Goal: Information Seeking & Learning: Compare options

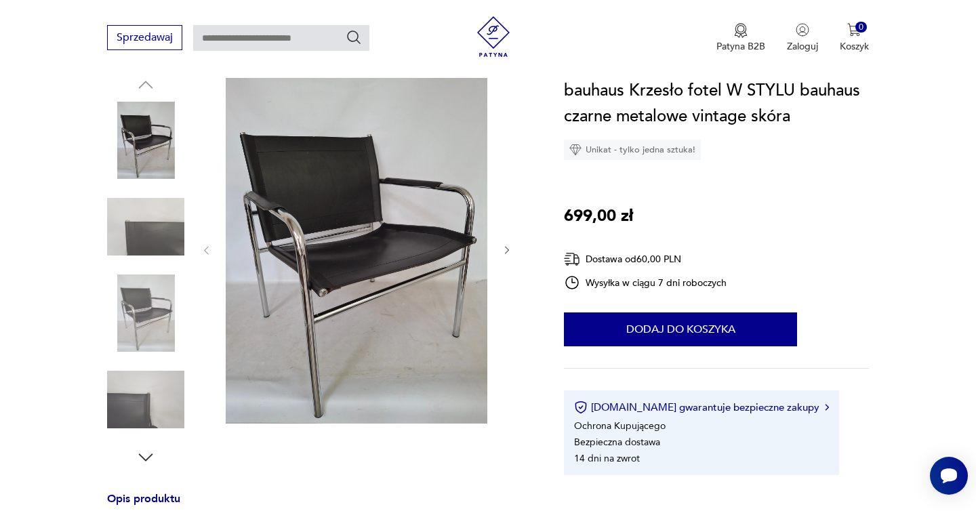
click at [138, 305] on img at bounding box center [145, 313] width 77 height 77
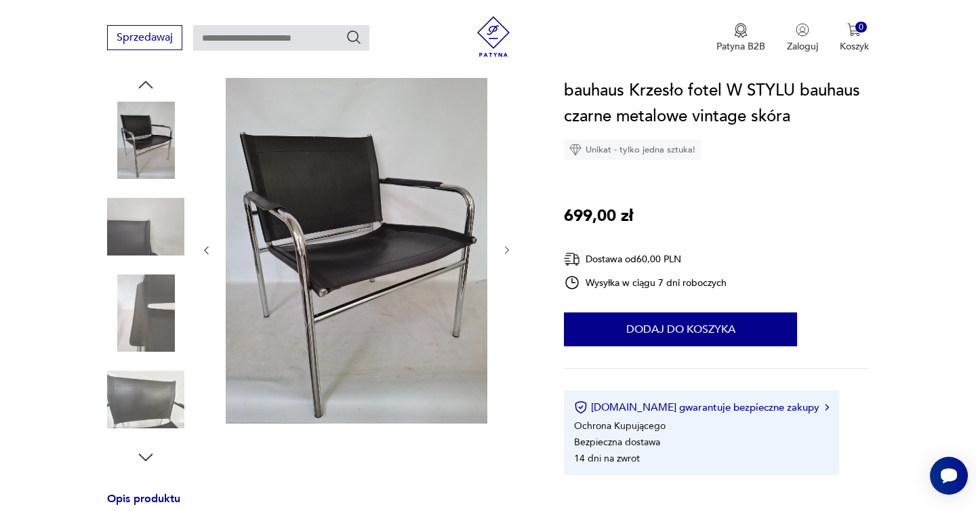
click at [142, 216] on img at bounding box center [145, 226] width 77 height 77
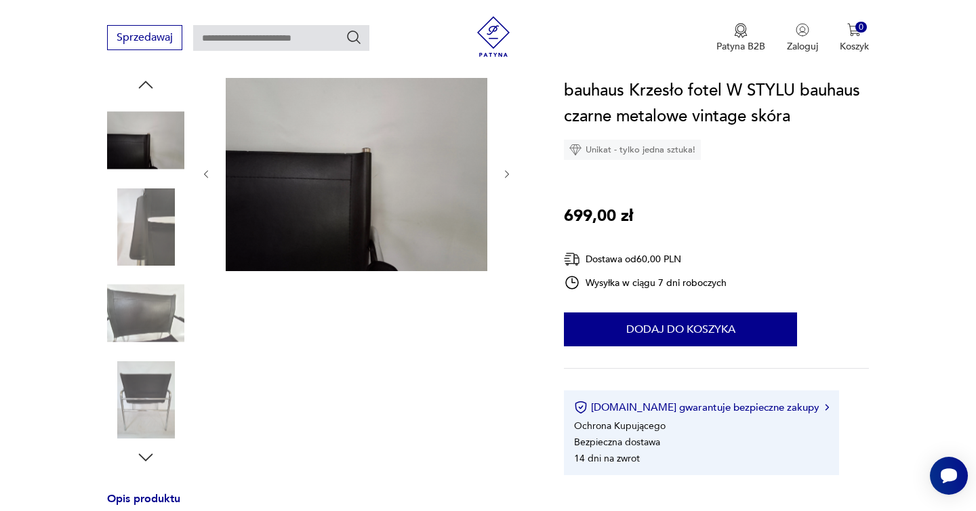
click at [148, 418] on img at bounding box center [145, 399] width 77 height 77
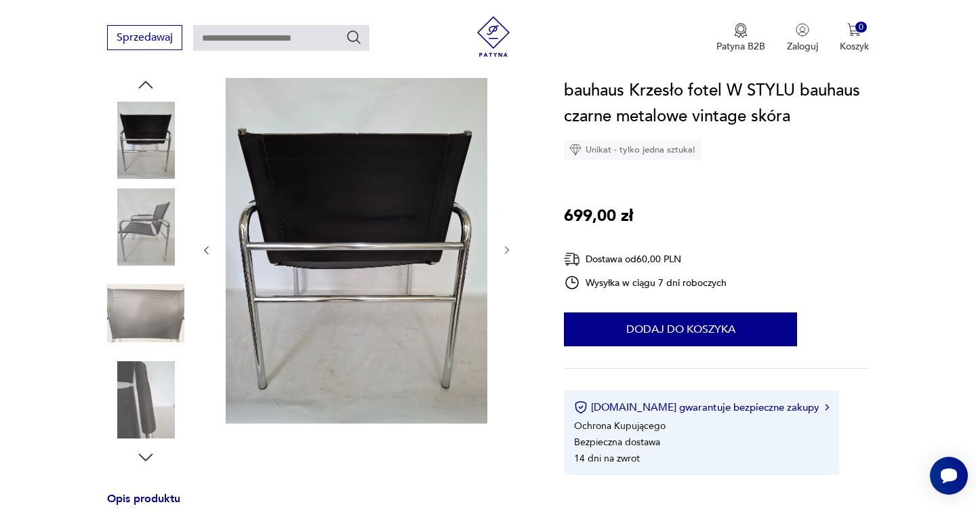
click at [157, 219] on img at bounding box center [145, 226] width 77 height 77
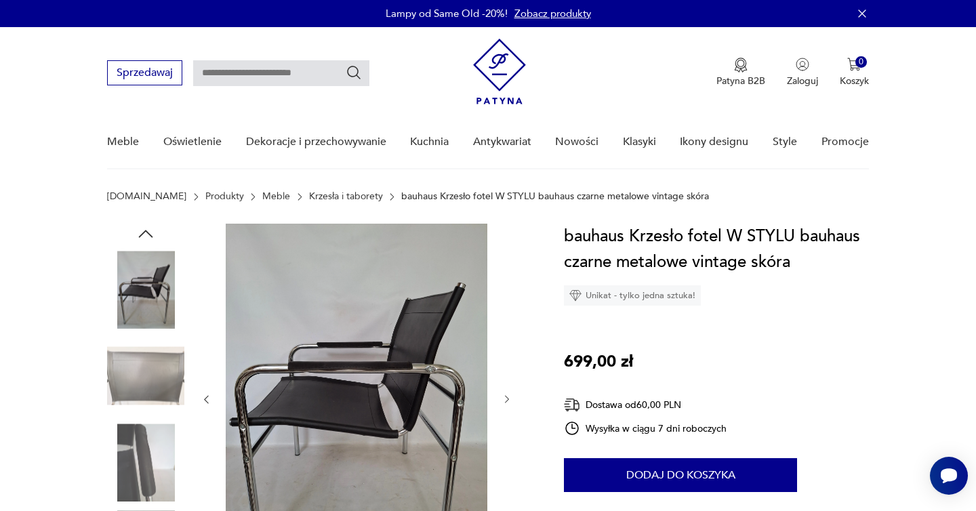
click at [309, 199] on link "Krzesła i taborety" at bounding box center [346, 196] width 74 height 11
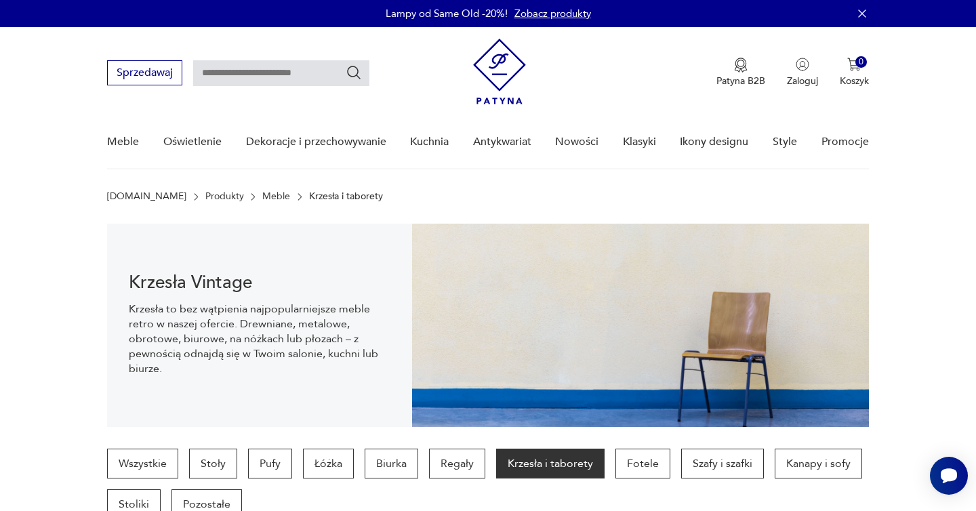
click at [262, 196] on link "Meble" at bounding box center [276, 196] width 28 height 11
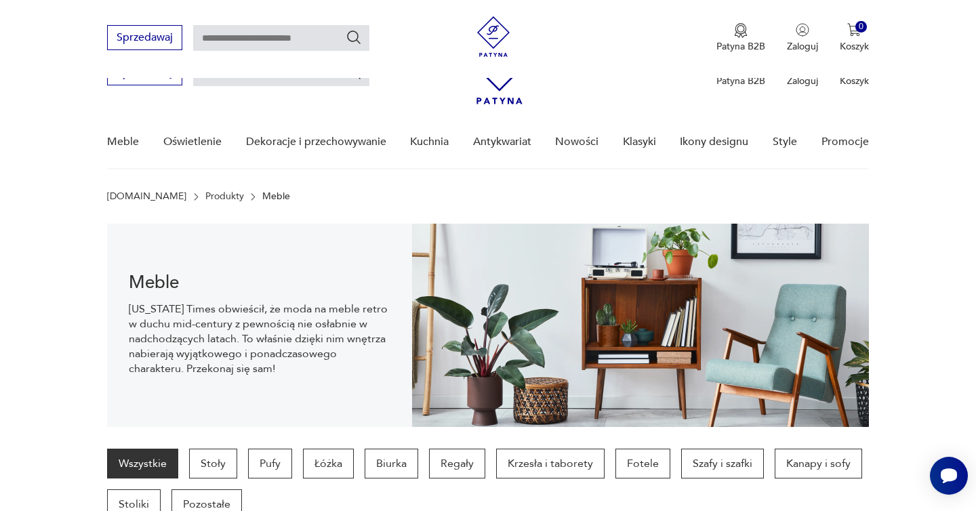
scroll to position [136, 0]
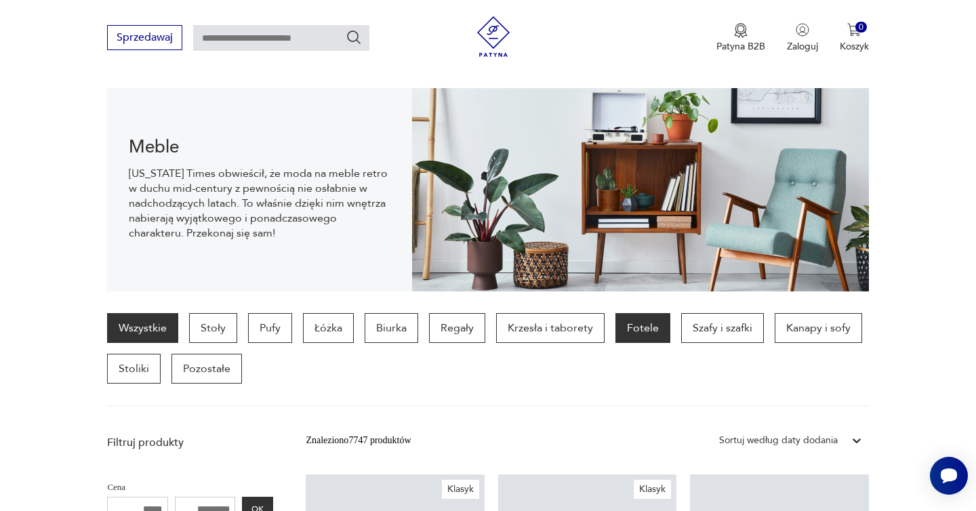
click at [646, 335] on p "Fotele" at bounding box center [643, 328] width 55 height 30
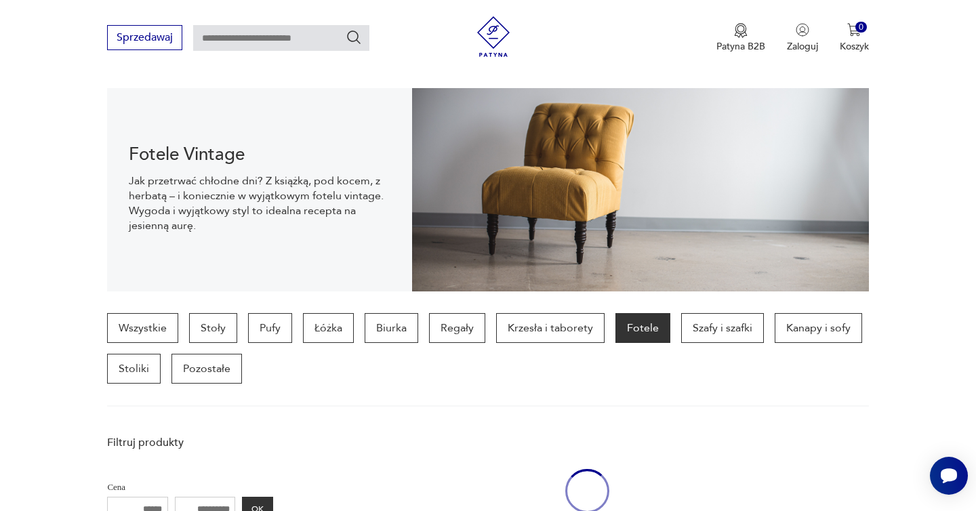
scroll to position [361, 0]
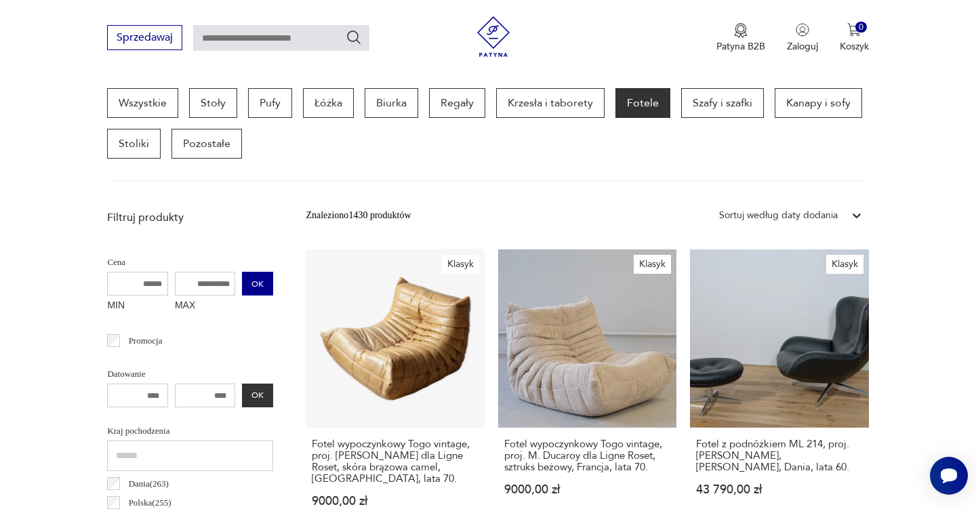
drag, startPoint x: 184, startPoint y: 284, endPoint x: 260, endPoint y: 285, distance: 75.9
click at [261, 285] on div "MIN MAX OK" at bounding box center [190, 294] width 166 height 45
type input "****"
click at [263, 277] on button "OK" at bounding box center [257, 284] width 31 height 24
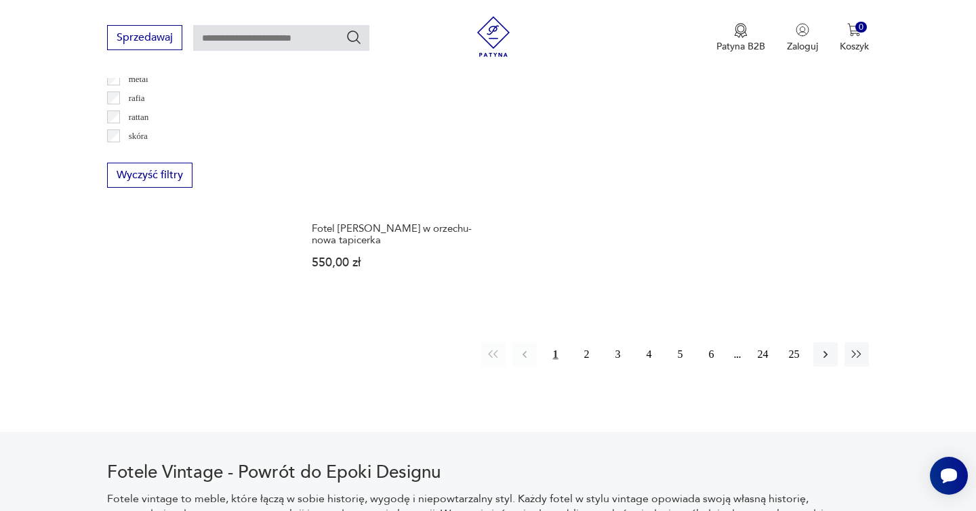
scroll to position [2040, 0]
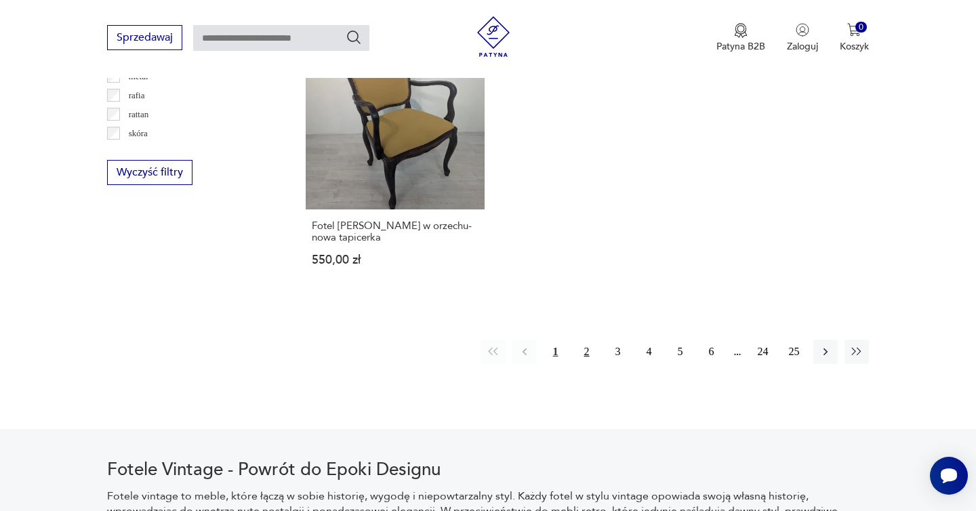
click at [584, 340] on button "2" at bounding box center [587, 352] width 24 height 24
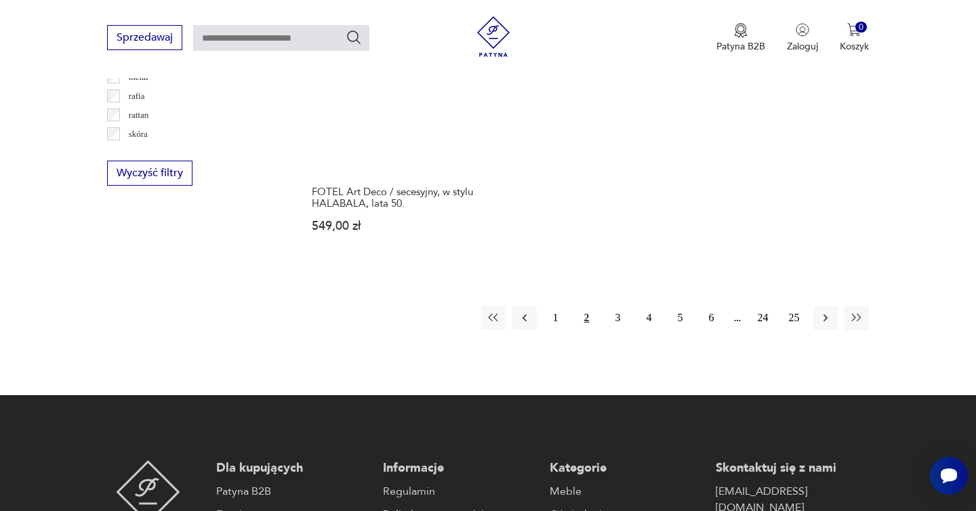
scroll to position [2039, 0]
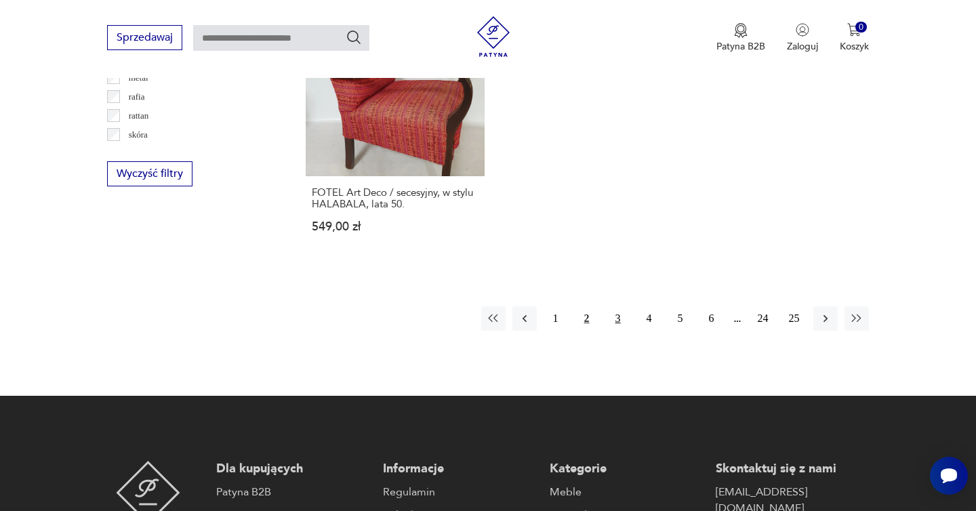
click at [616, 329] on button "3" at bounding box center [618, 318] width 24 height 24
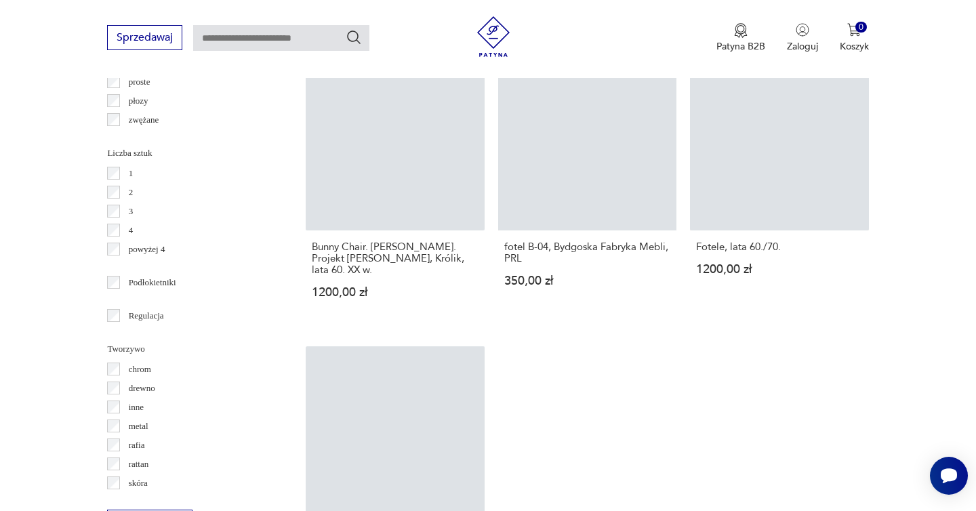
scroll to position [54, 0]
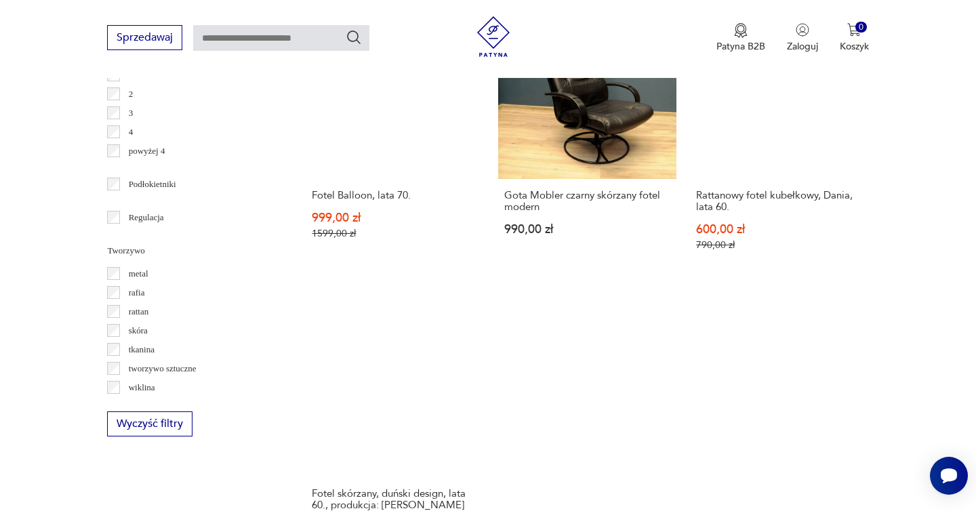
scroll to position [1795, 0]
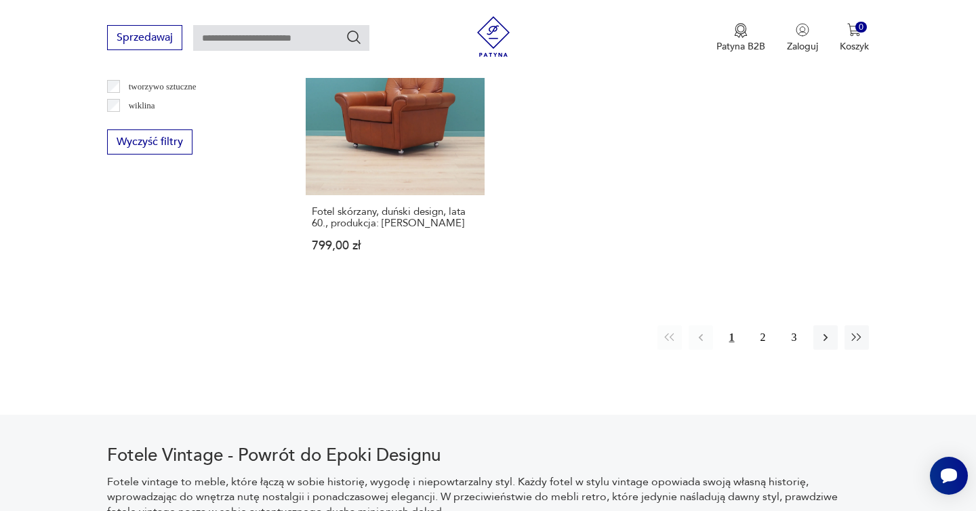
scroll to position [2096, 0]
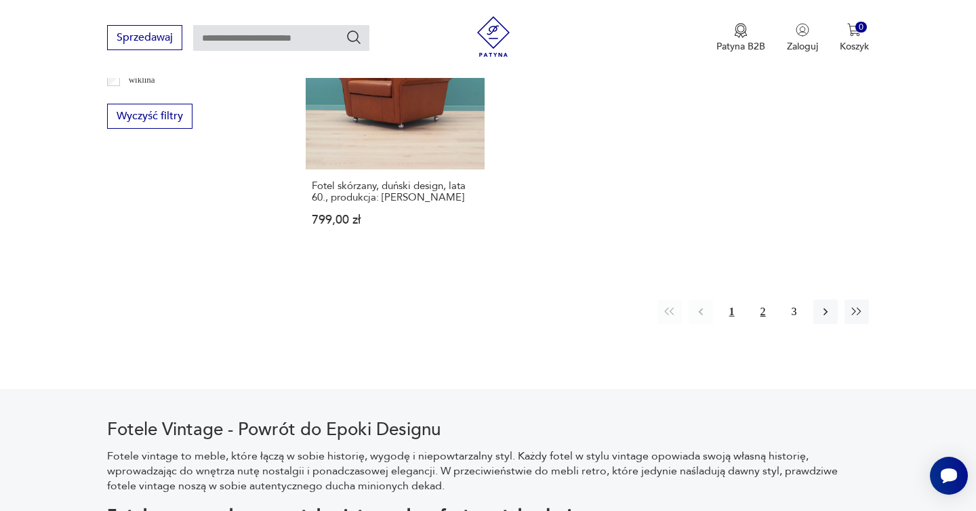
click at [761, 300] on button "2" at bounding box center [763, 312] width 24 height 24
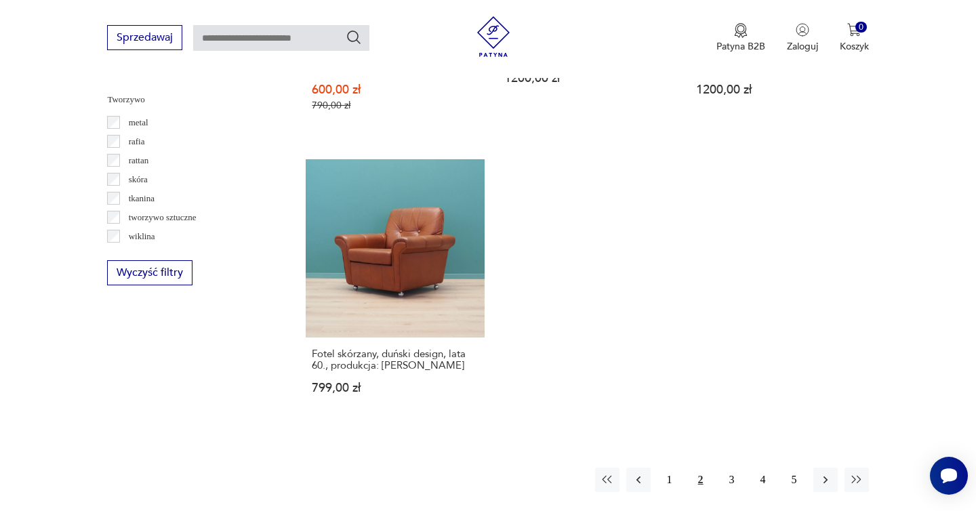
scroll to position [2359, 0]
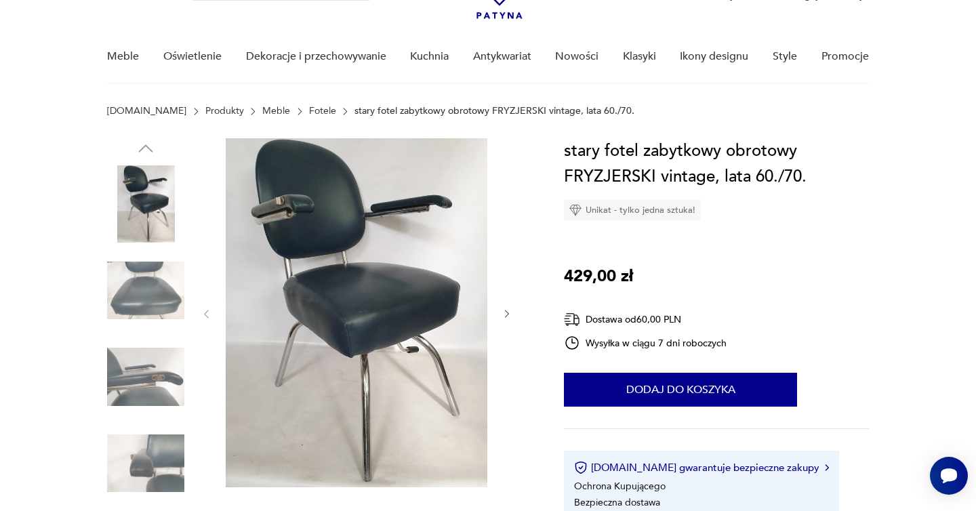
scroll to position [81, 0]
